Goal: Task Accomplishment & Management: Use online tool/utility

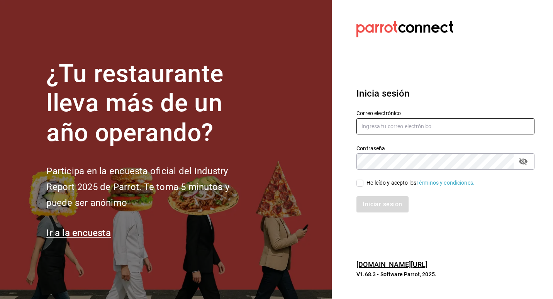
type input "josepalax90@gmail.com"
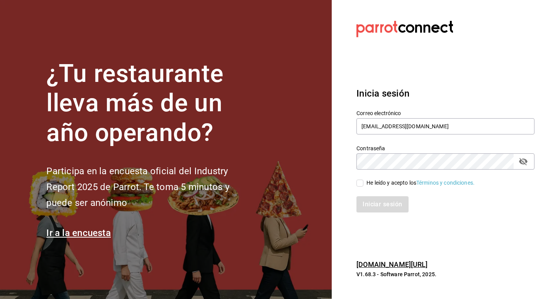
click at [360, 184] on input "He leído y acepto los Términos y condiciones." at bounding box center [359, 183] width 7 height 7
checkbox input "true"
click at [370, 195] on div "Iniciar sesión" at bounding box center [440, 199] width 187 height 25
click at [372, 203] on button "Iniciar sesión" at bounding box center [382, 204] width 53 height 16
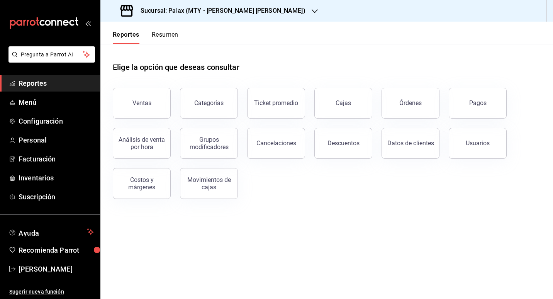
click at [251, 11] on div "Sucursal: Palax (MTY - [PERSON_NAME] [PERSON_NAME])" at bounding box center [214, 11] width 214 height 22
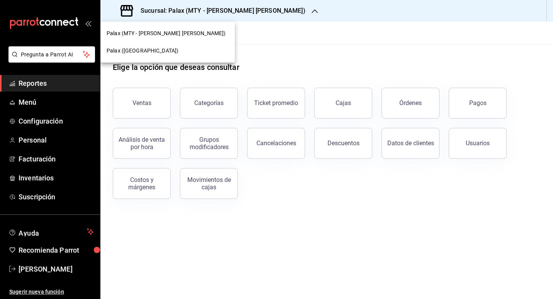
click at [130, 49] on span "Palax ([GEOGRAPHIC_DATA])" at bounding box center [143, 51] width 72 height 8
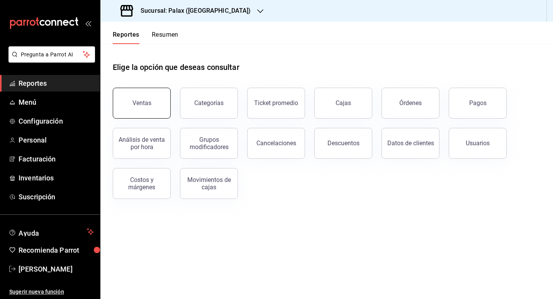
click at [141, 117] on div "Ventas" at bounding box center [136, 98] width 67 height 40
click at [143, 109] on button "Ventas" at bounding box center [142, 103] width 58 height 31
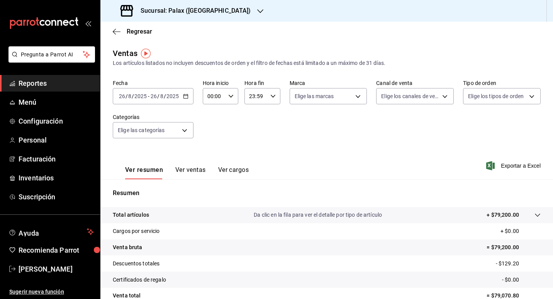
click at [185, 96] on icon "button" at bounding box center [185, 95] width 5 height 5
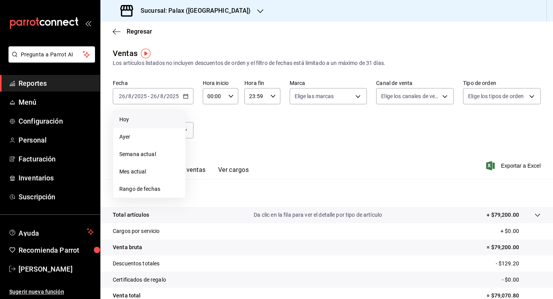
click at [159, 122] on span "Hoy" at bounding box center [149, 119] width 60 height 8
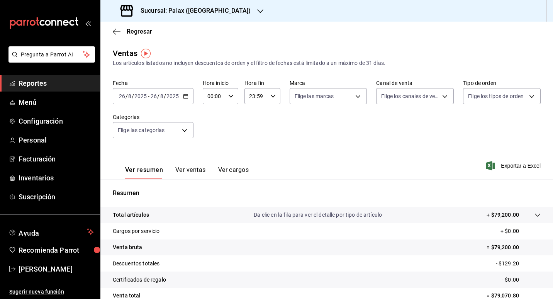
click at [230, 97] on icon "button" at bounding box center [230, 95] width 5 height 5
click at [213, 127] on button "15" at bounding box center [210, 123] width 15 height 15
type input "15:00"
click at [276, 130] on div at bounding box center [276, 149] width 553 height 299
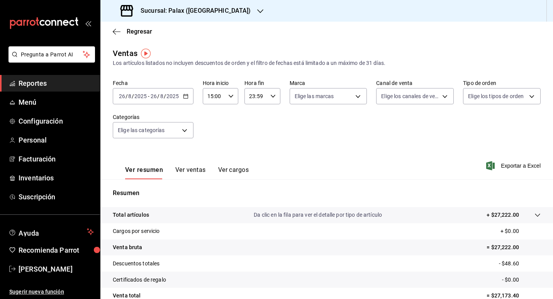
drag, startPoint x: 181, startPoint y: 171, endPoint x: 176, endPoint y: 174, distance: 4.8
click at [178, 174] on button "Ver ventas" at bounding box center [190, 172] width 30 height 13
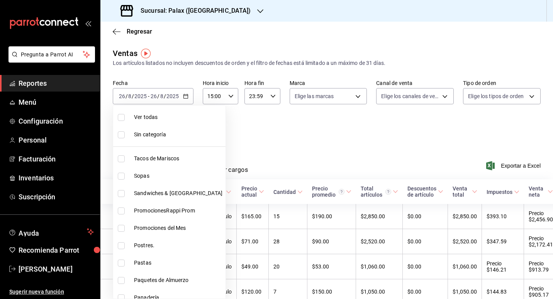
click at [183, 130] on body "Pregunta a Parrot AI Reportes Menú Configuración Personal Facturación Inventari…" at bounding box center [276, 149] width 553 height 299
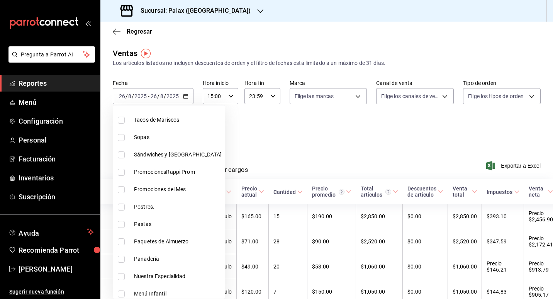
click at [143, 210] on span "Postres." at bounding box center [178, 207] width 88 height 8
type input "5f074bd3-619d-4e10-94fa-620713841d38"
checkbox input "true"
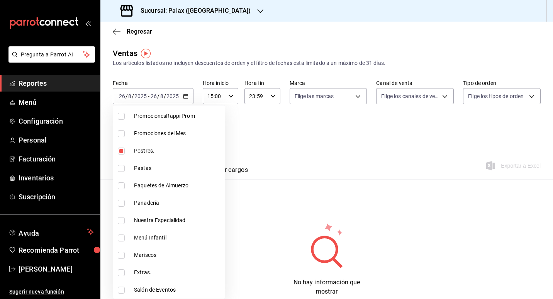
scroll to position [116, 0]
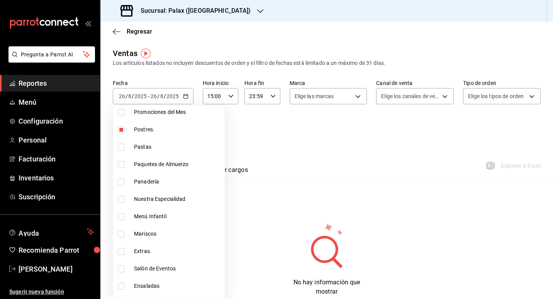
click at [145, 180] on span "Panadería" at bounding box center [178, 182] width 88 height 8
type input "5f074bd3-619d-4e10-94fa-620713841d38,90d14028-a2c9-4fb8-b762-41d9ea373592"
checkbox input "true"
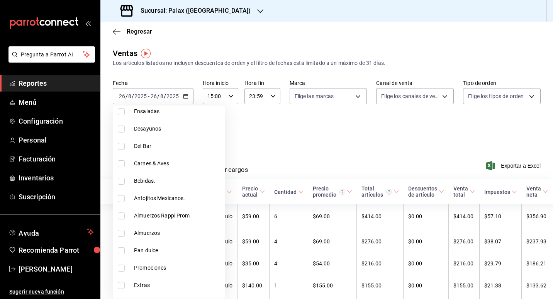
scroll to position [309, 0]
click at [147, 235] on span "Pan dulce" at bounding box center [178, 232] width 88 height 8
type input "5f074bd3-619d-4e10-94fa-620713841d38,90d14028-a2c9-4fb8-b762-41d9ea373592,a0032…"
checkbox input "true"
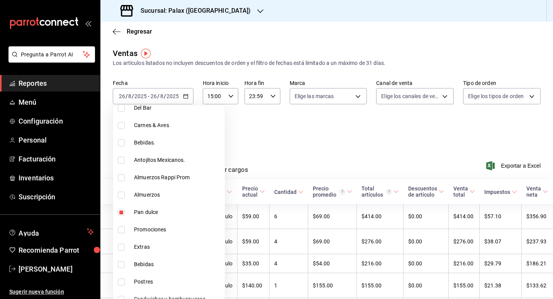
scroll to position [347, 0]
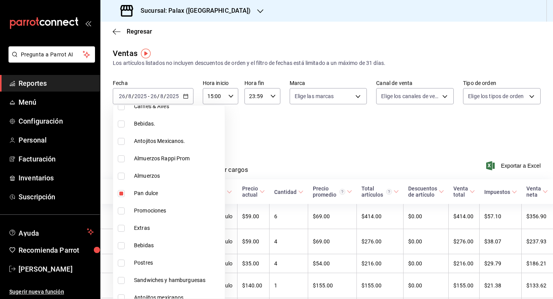
click at [149, 263] on span "Postres" at bounding box center [178, 263] width 88 height 8
type input "5f074bd3-619d-4e10-94fa-620713841d38,90d14028-a2c9-4fb8-b762-41d9ea373592,a0032…"
checkbox input "true"
click at [239, 144] on div at bounding box center [276, 149] width 553 height 299
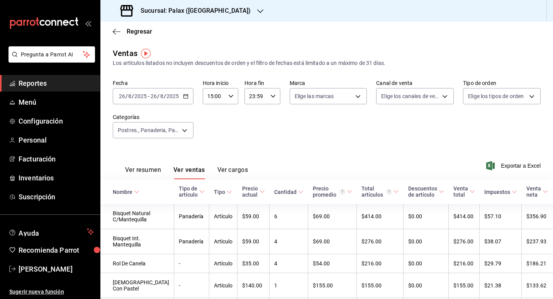
click at [152, 167] on font "Ver resumen" at bounding box center [143, 170] width 36 height 8
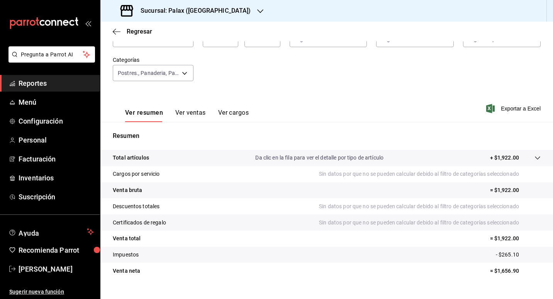
scroll to position [71, 0]
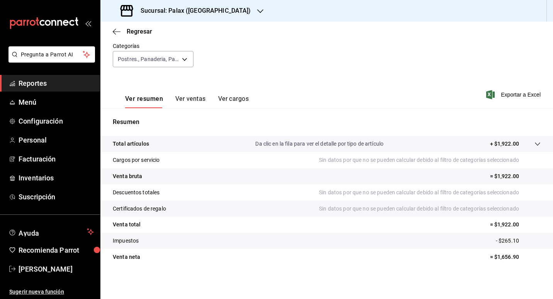
click at [186, 102] on button "Ver ventas" at bounding box center [190, 101] width 30 height 13
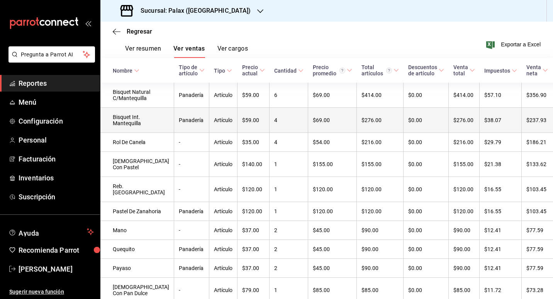
scroll to position [104, 0]
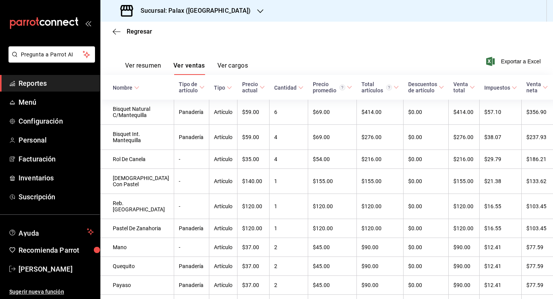
click at [132, 86] on div "Nombre" at bounding box center [123, 88] width 20 height 6
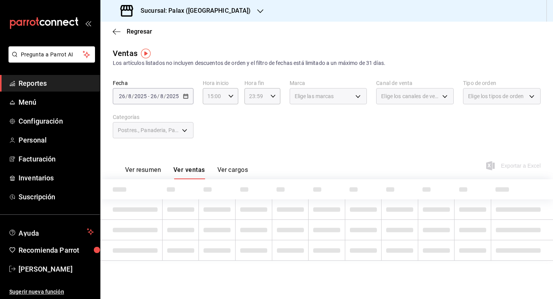
scroll to position [0, 0]
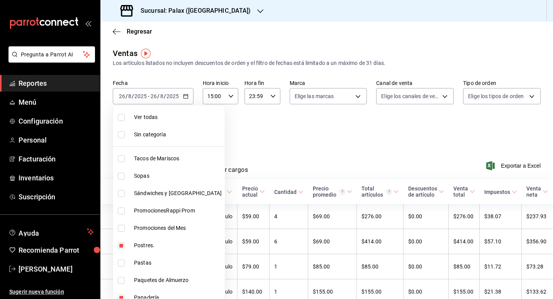
click at [188, 132] on body "Pregunta a Parrot AI Reportes Menú Configuración Personal Facturación Inventari…" at bounding box center [276, 149] width 553 height 299
click at [149, 241] on li "Postres." at bounding box center [169, 245] width 112 height 17
type input "90d14028-a2c9-4fb8-b762-41d9ea373592,a0032ace-f936-4bce-ae72-52a9a3fd0e48,4f2f0…"
checkbox input "false"
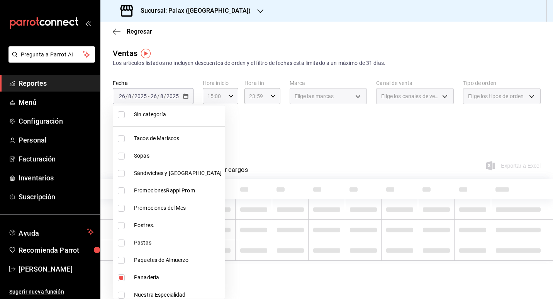
scroll to position [39, 0]
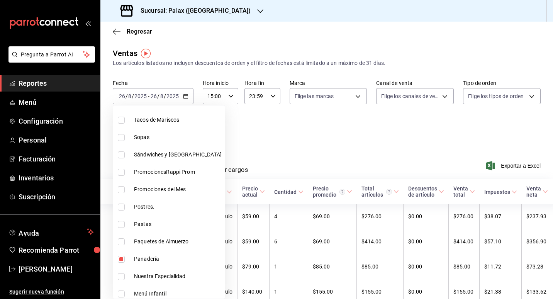
click at [149, 251] on li "Panadería" at bounding box center [169, 258] width 112 height 17
type input "a0032ace-f936-4bce-ae72-52a9a3fd0e48,4f2f0c23-db3d-4db8-ae30-dd709ccfaad2"
checkbox input "false"
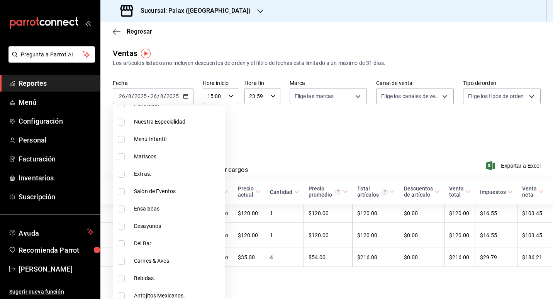
click at [145, 248] on li "Del Bar" at bounding box center [169, 243] width 112 height 17
type input "a0032ace-f936-4bce-ae72-52a9a3fd0e48,4f2f0c23-db3d-4db8-ae30-dd709ccfaad2,e5fa1…"
checkbox input "true"
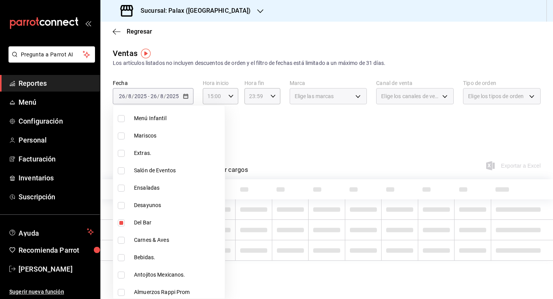
scroll to position [270, 0]
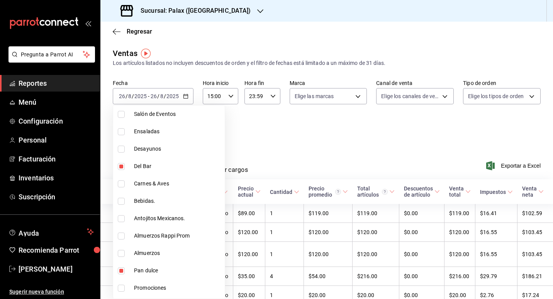
click at [145, 201] on span "Bebidas." at bounding box center [178, 201] width 88 height 8
type input "a0032ace-f936-4bce-ae72-52a9a3fd0e48,4f2f0c23-db3d-4db8-ae30-dd709ccfaad2,e5fa1…"
checkbox input "true"
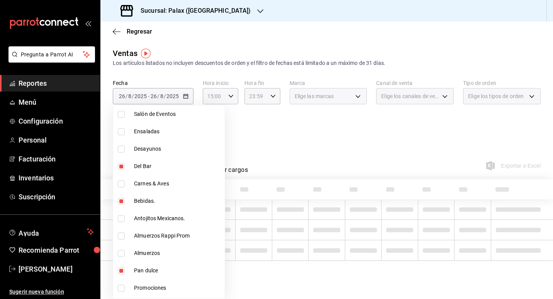
scroll to position [309, 0]
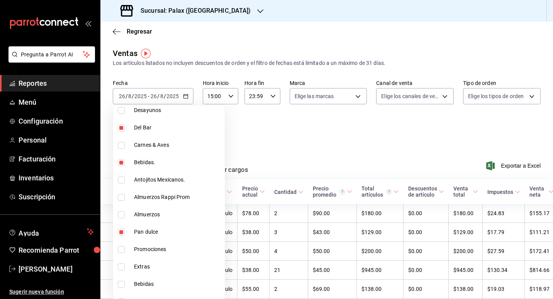
click at [145, 234] on span "Pan dulce" at bounding box center [178, 232] width 88 height 8
type input "4f2f0c23-db3d-4db8-ae30-dd709ccfaad2,e5fa14e2-c7bb-4afd-b0cf-6d1a2447c4a1,4b821…"
checkbox input "false"
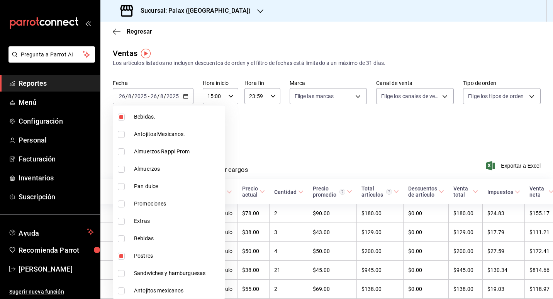
scroll to position [386, 0]
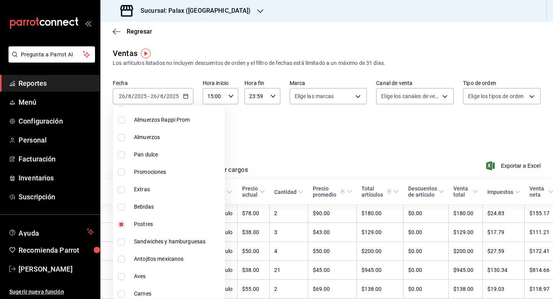
click at [145, 223] on span "Postres" at bounding box center [178, 224] width 88 height 8
type input "e5fa14e2-c7bb-4afd-b0cf-6d1a2447c4a1,4b82141e-e12f-4992-9202-ab169af21a46"
checkbox input "false"
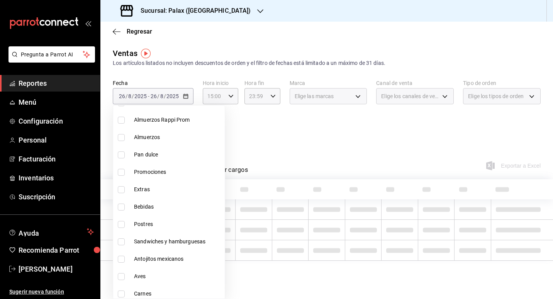
drag, startPoint x: 146, startPoint y: 207, endPoint x: 148, endPoint y: 215, distance: 8.1
click at [146, 207] on span "Bebidas" at bounding box center [178, 207] width 88 height 8
type input "e5fa14e2-c7bb-4afd-b0cf-6d1a2447c4a1,4b82141e-e12f-4992-9202-ab169af21a46,298ad…"
checkbox input "true"
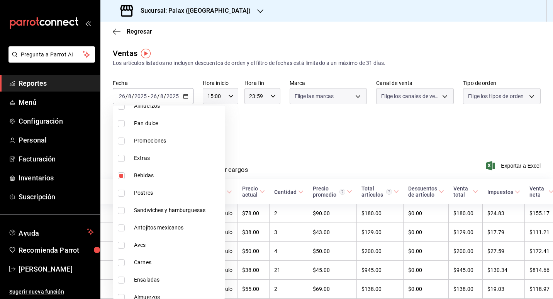
scroll to position [459, 0]
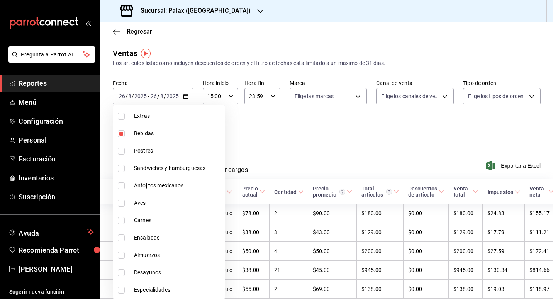
click at [327, 148] on div at bounding box center [276, 149] width 553 height 299
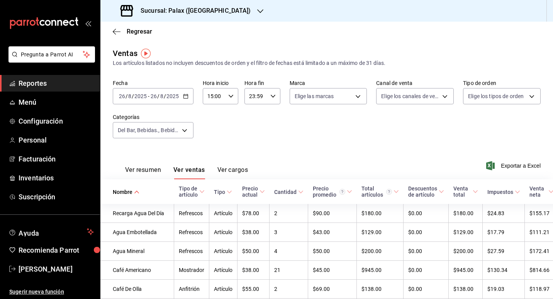
click at [117, 181] on th "Nombre" at bounding box center [137, 191] width 74 height 25
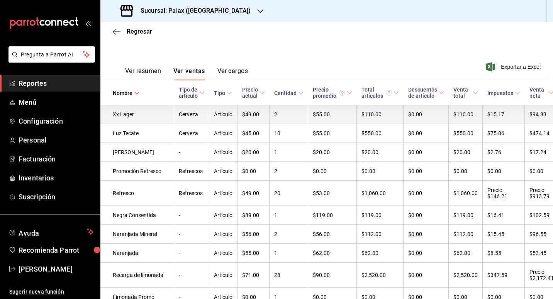
scroll to position [116, 0]
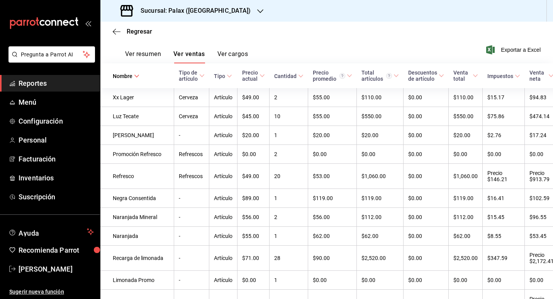
click at [127, 79] on div "Nombre" at bounding box center [123, 76] width 20 height 6
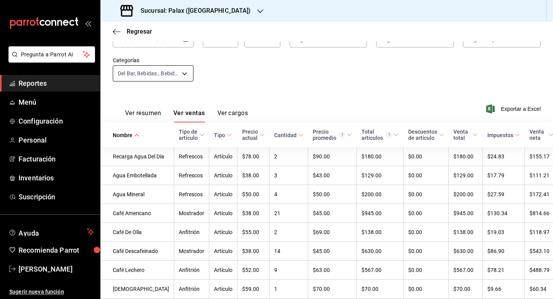
scroll to position [0, 0]
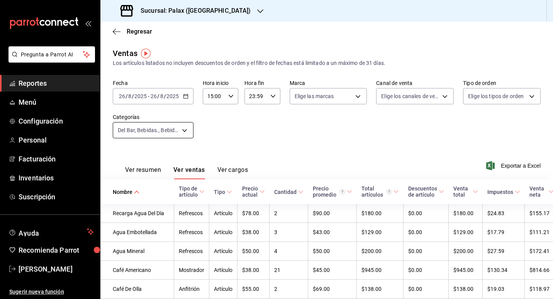
click at [172, 132] on body "Pregunta a Parrot AI Reportes Menú Configuración Personal Facturación Inventari…" at bounding box center [276, 149] width 553 height 299
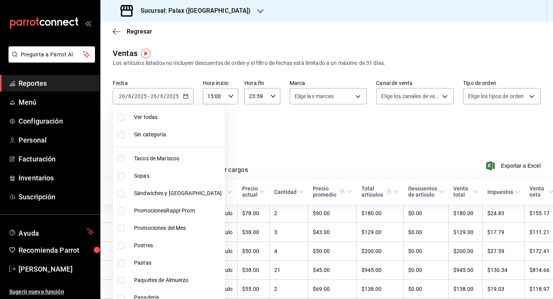
click at [132, 118] on li "Ver todas" at bounding box center [169, 116] width 112 height 17
type input "7fa229bc-c9d3-4dba-9758-ee0117d8b32c,874e04fd-13f0-4277-bc95-ee84bfec7f9b,7d801…"
checkbox input "true"
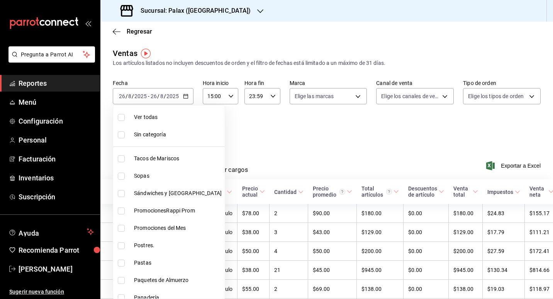
checkbox input "true"
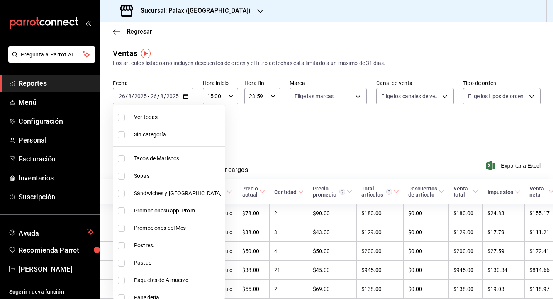
checkbox input "true"
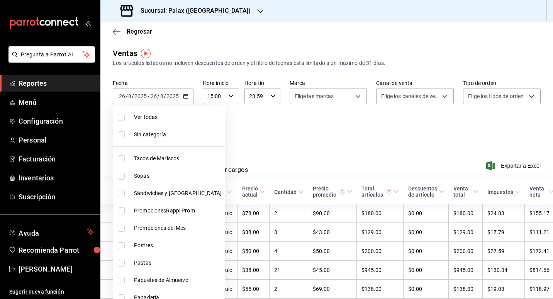
checkbox input "true"
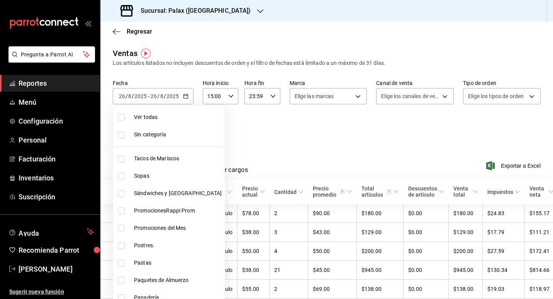
checkbox input "true"
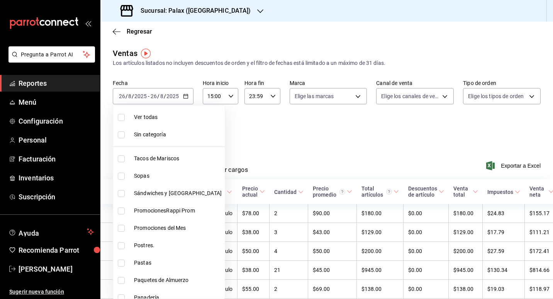
checkbox input "true"
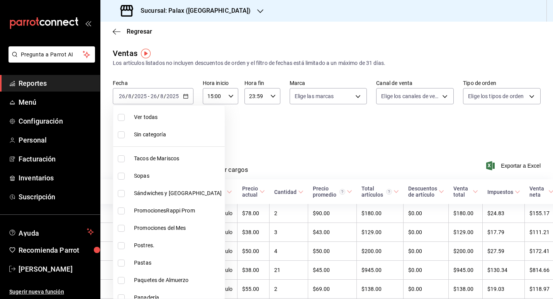
checkbox input "true"
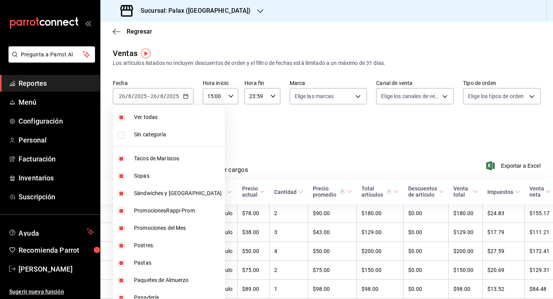
click at [280, 138] on div at bounding box center [276, 149] width 553 height 299
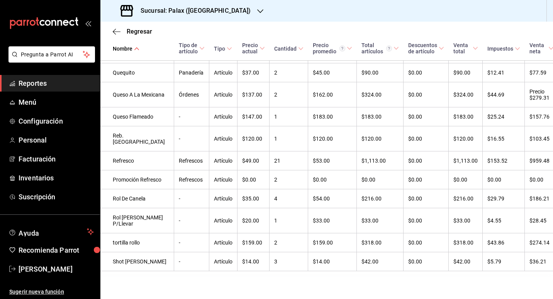
scroll to position [1754, 0]
